Goal: Navigation & Orientation: Find specific page/section

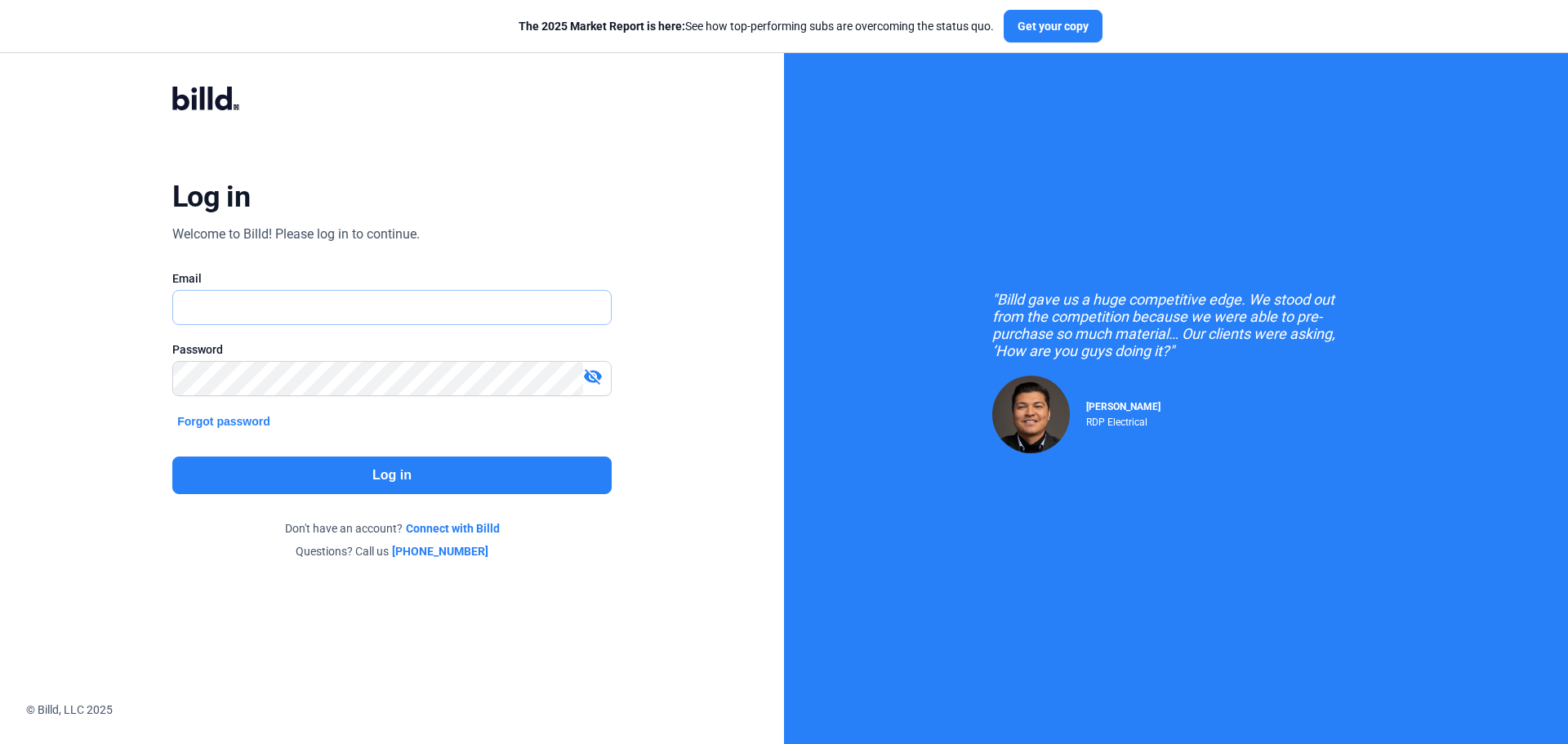
type input "[PERSON_NAME][EMAIL_ADDRESS][DOMAIN_NAME]"
click at [311, 480] on button "Log in" at bounding box center [392, 475] width 439 height 38
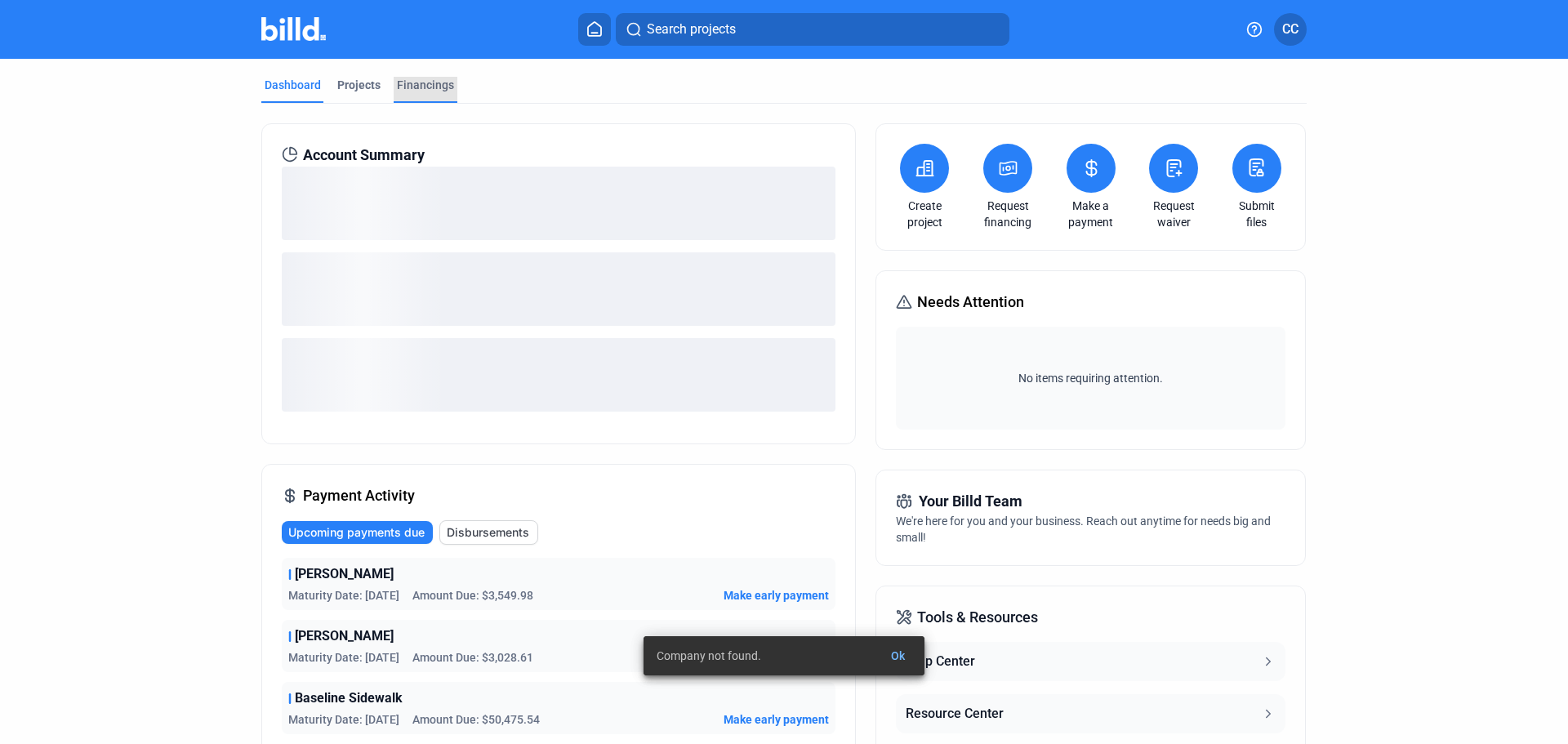
click at [406, 84] on div "Financings" at bounding box center [424, 85] width 57 height 16
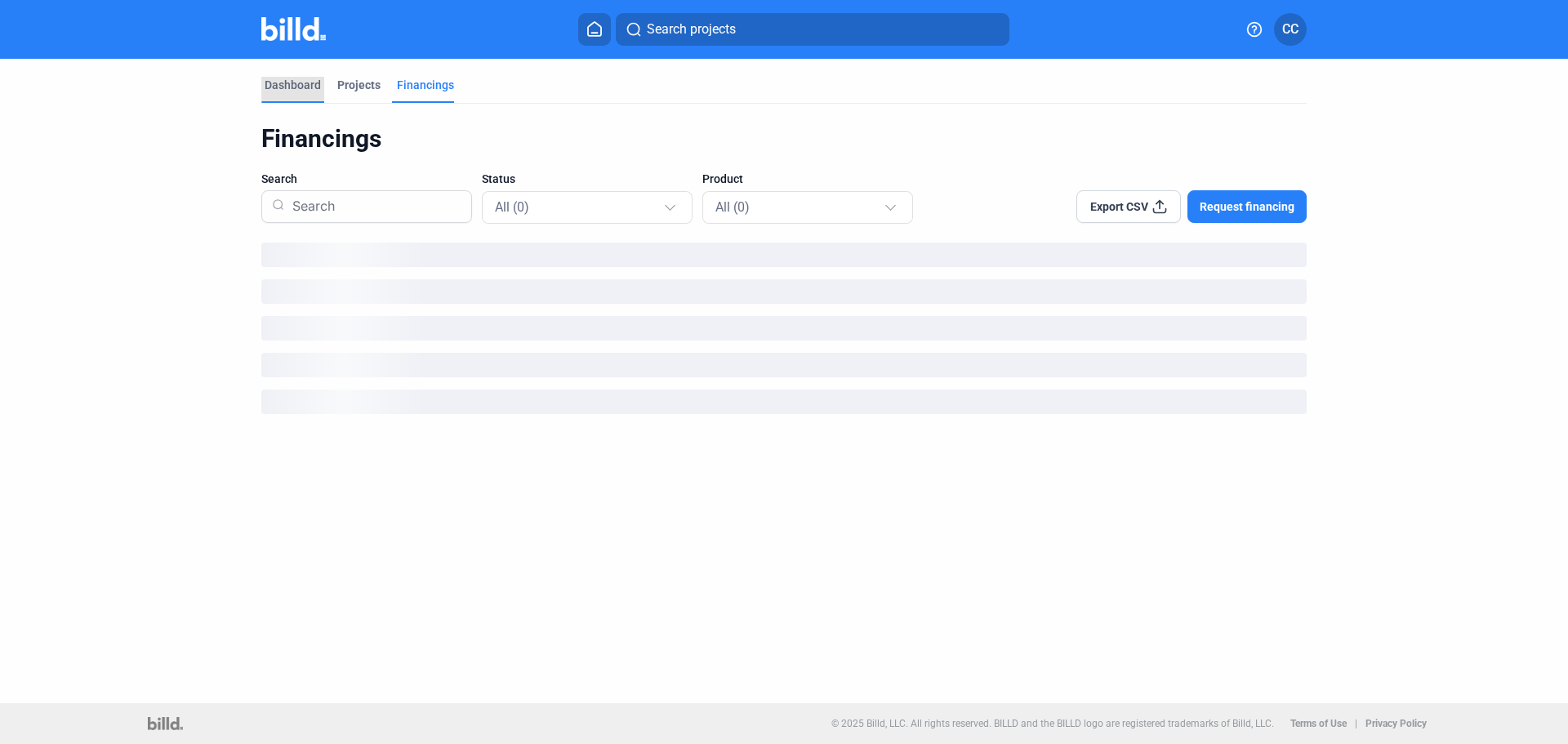
click at [292, 82] on div "Dashboard" at bounding box center [293, 85] width 57 height 16
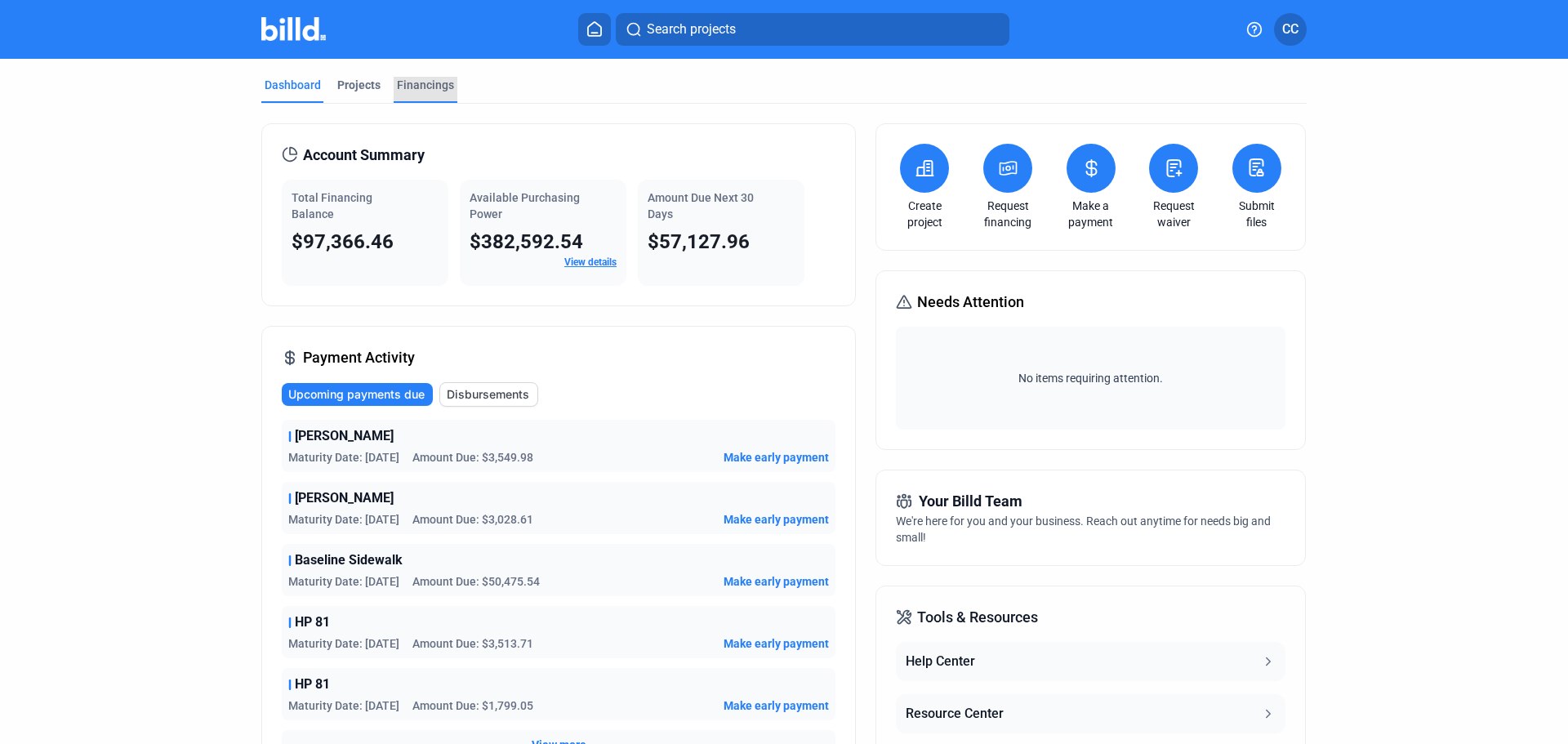
click at [416, 86] on div "Financings" at bounding box center [424, 85] width 57 height 16
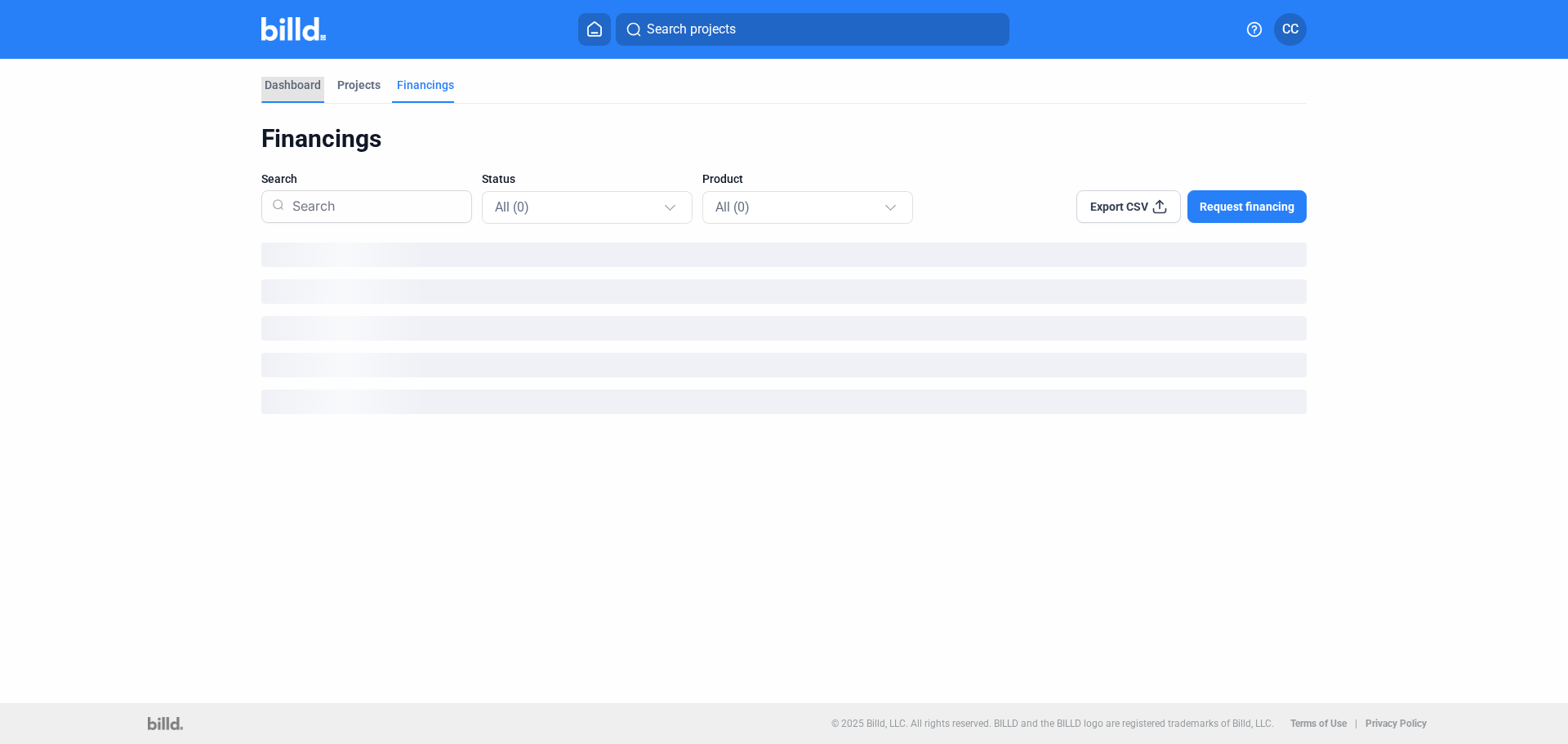
click at [281, 81] on div "Dashboard" at bounding box center [293, 85] width 57 height 16
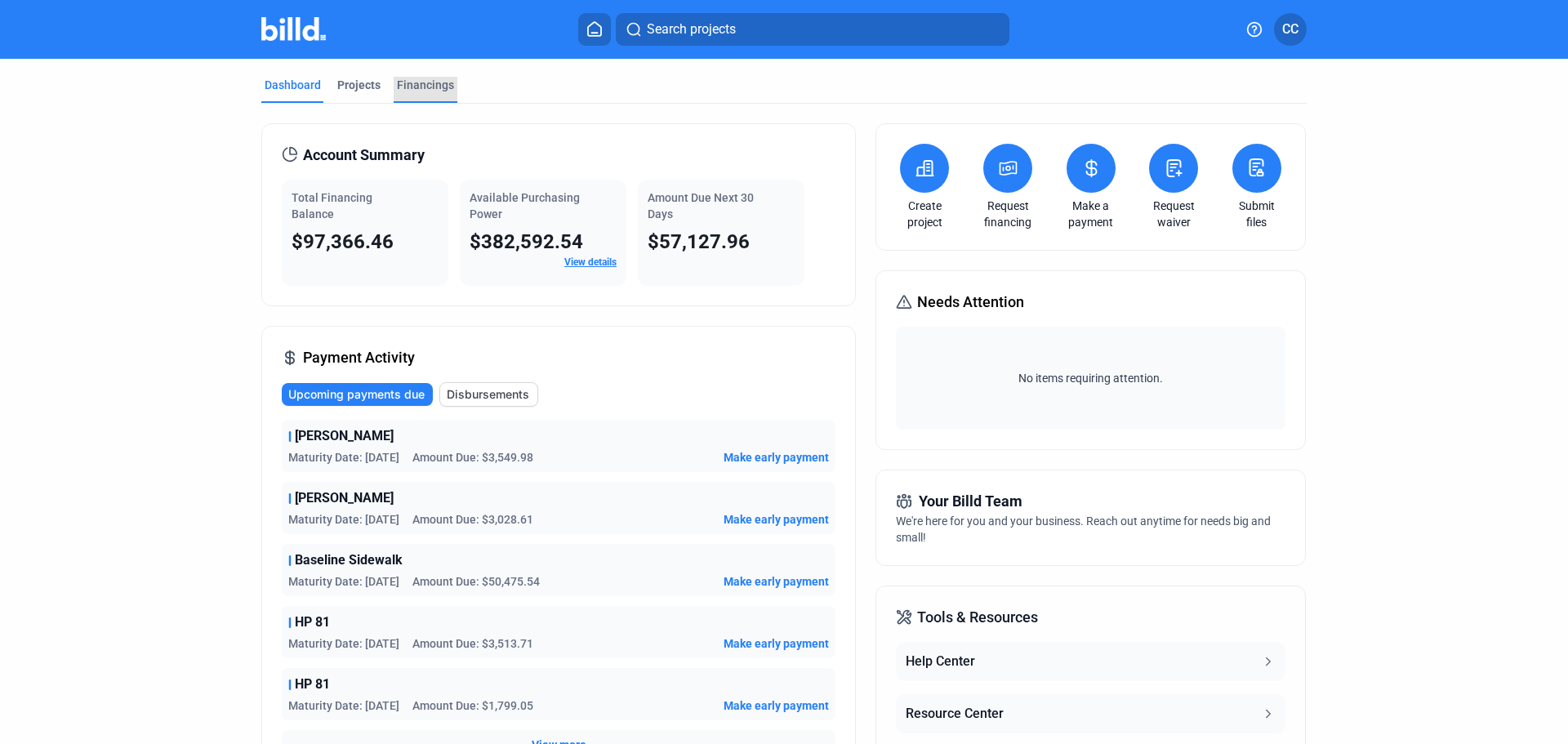
click at [421, 86] on div "Financings" at bounding box center [424, 85] width 57 height 16
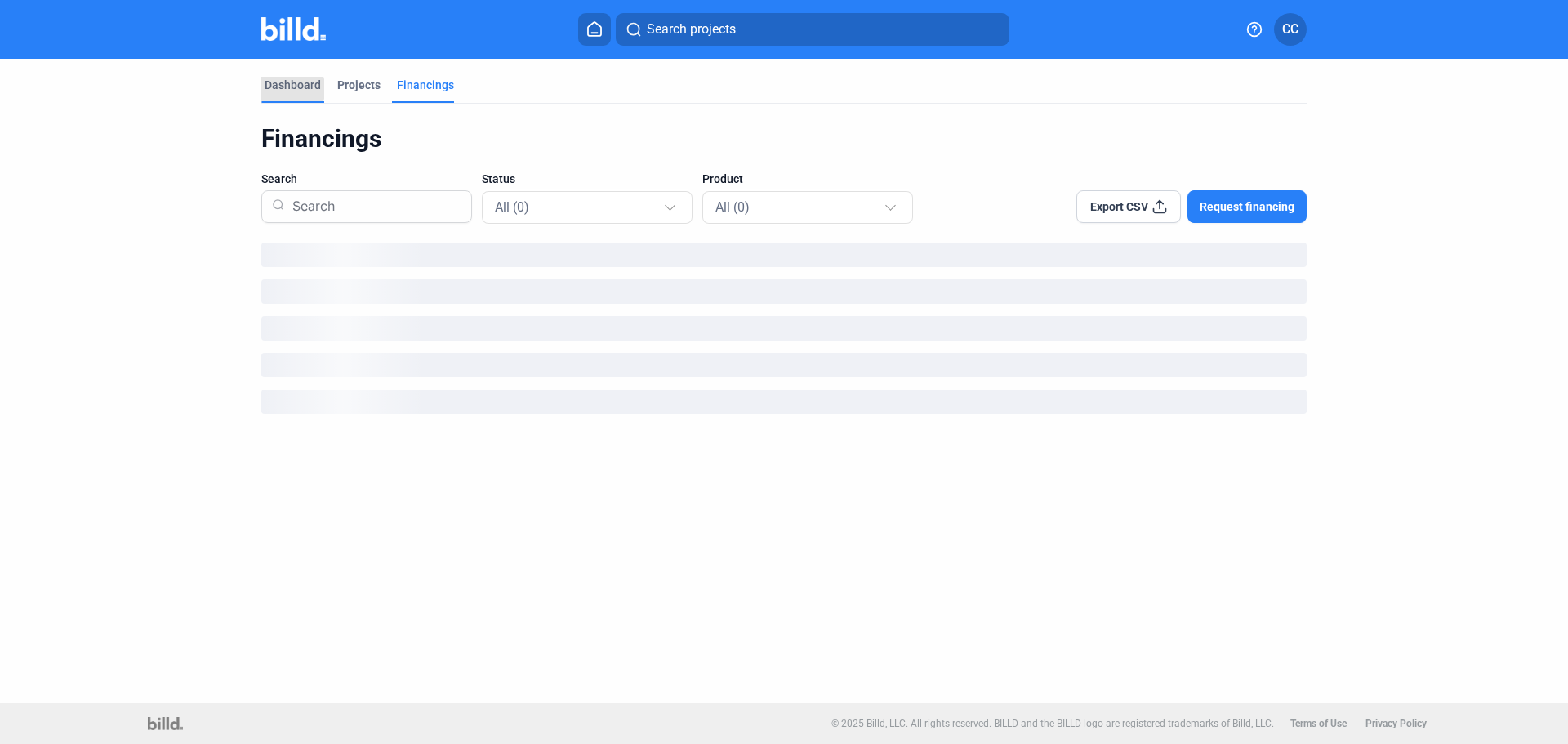
click at [292, 89] on div "Dashboard" at bounding box center [293, 85] width 57 height 16
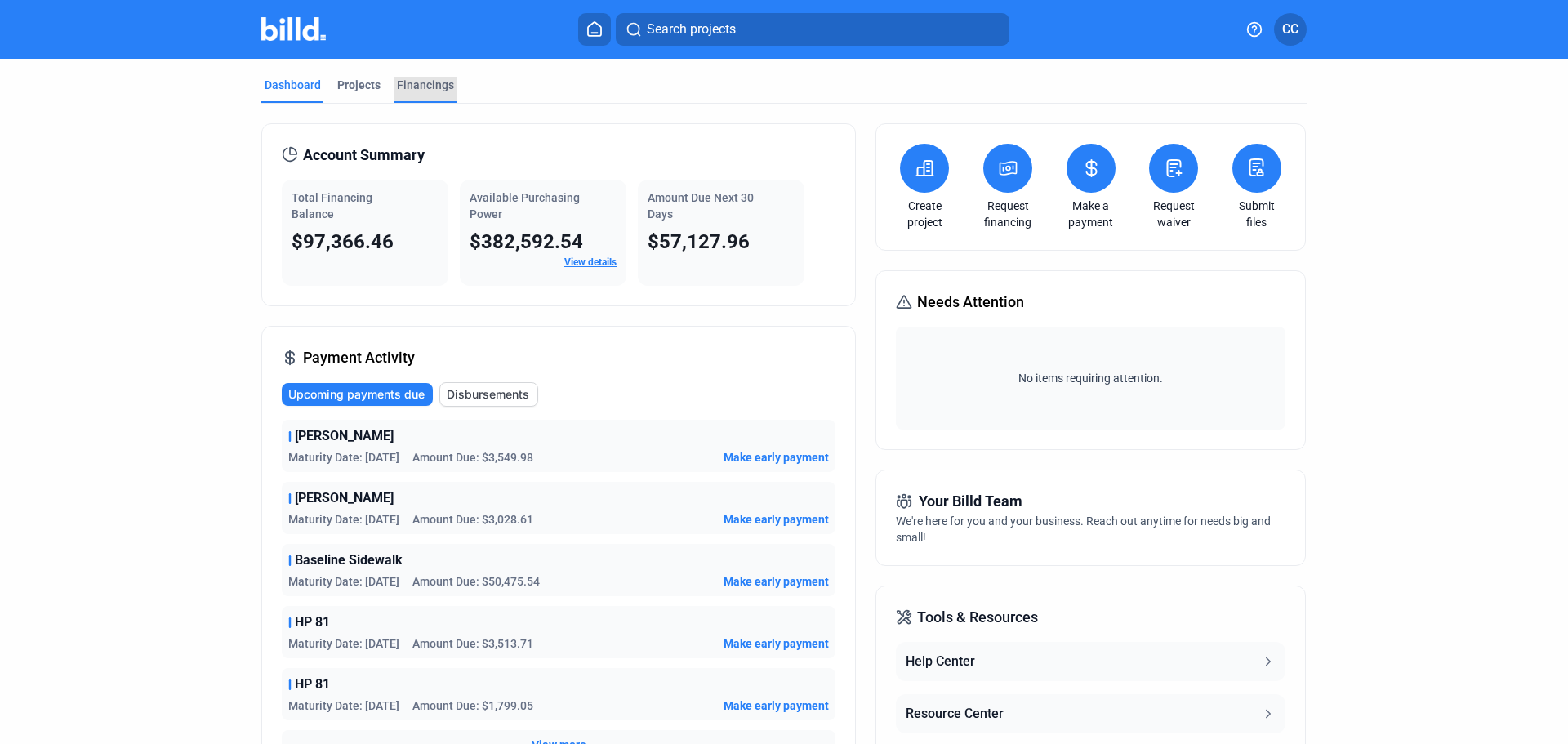
click at [421, 87] on div "Financings" at bounding box center [424, 85] width 57 height 16
